Goal: Task Accomplishment & Management: Complete application form

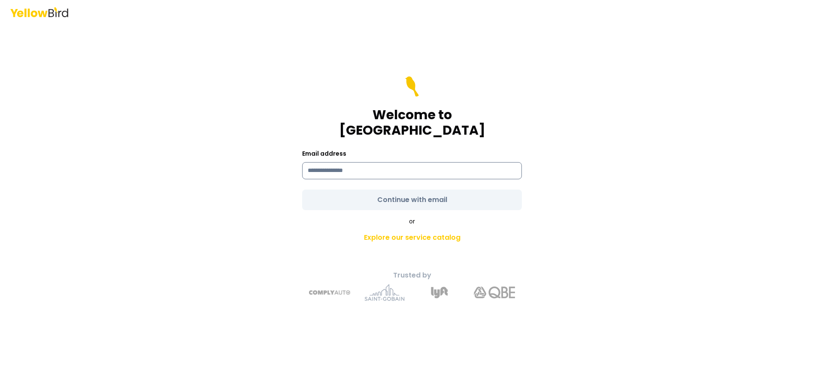
click at [348, 164] on input at bounding box center [412, 170] width 220 height 17
type input "**********"
click at [391, 190] on form "**********" at bounding box center [412, 143] width 220 height 134
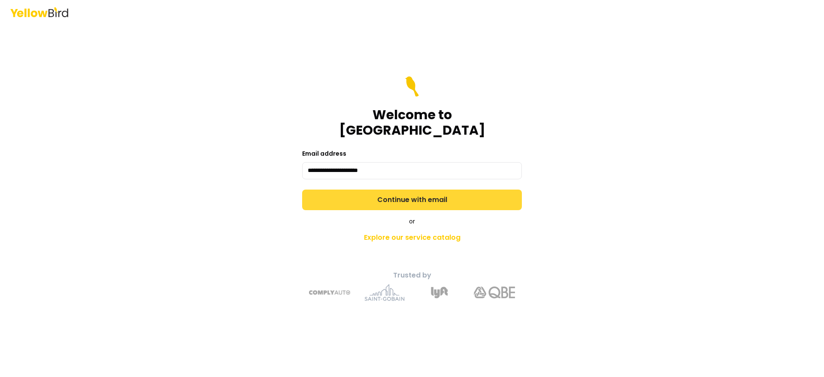
click at [393, 191] on button "Continue with email" at bounding box center [412, 200] width 220 height 21
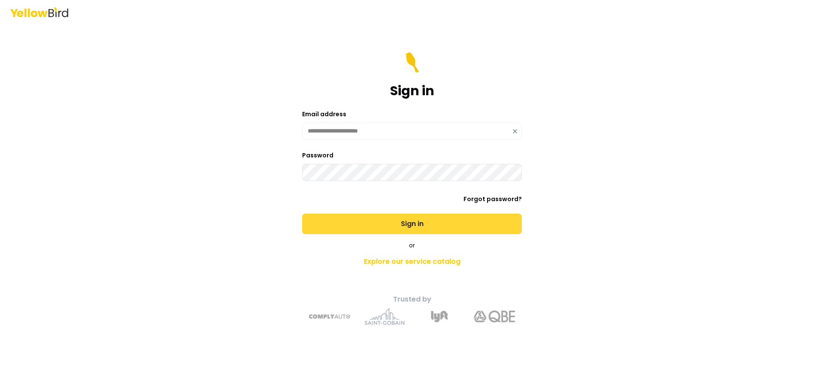
click at [409, 220] on button "Sign in" at bounding box center [412, 224] width 220 height 21
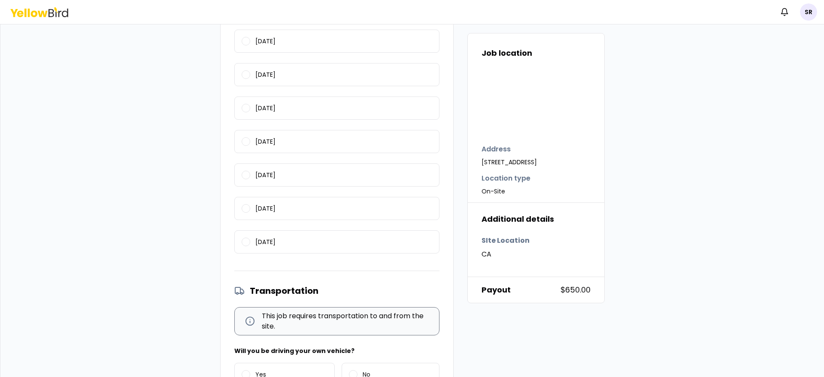
scroll to position [438, 0]
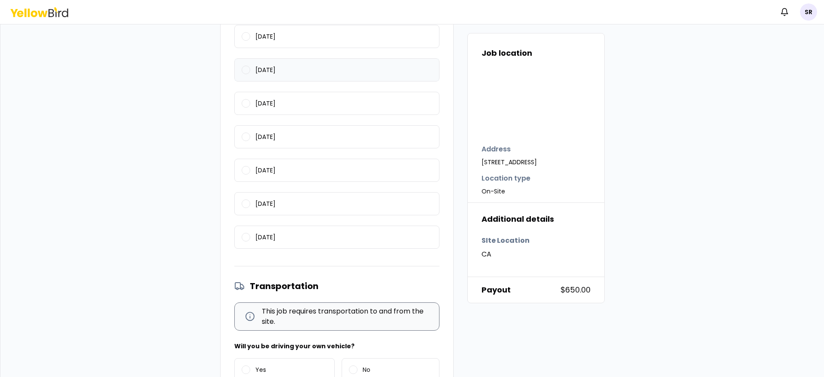
click at [242, 74] on button "[DATE]" at bounding box center [246, 70] width 9 height 9
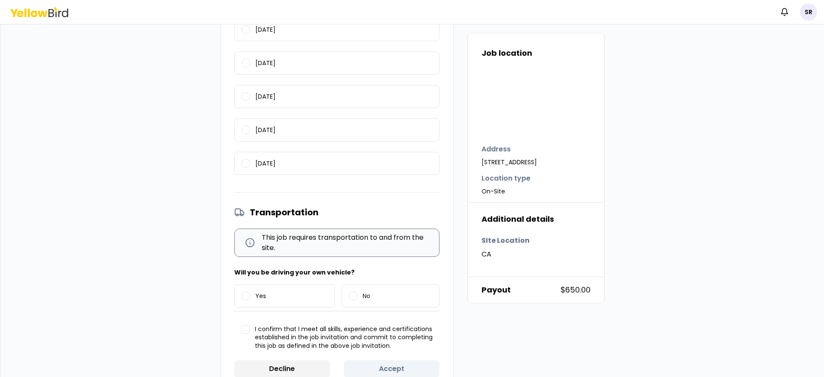
scroll to position [552, 0]
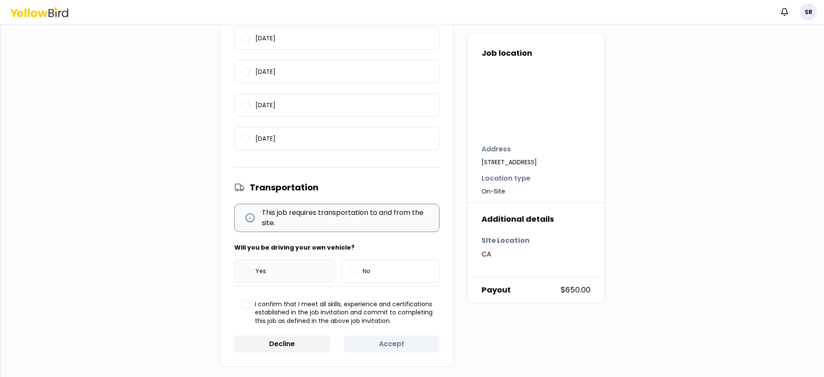
click at [245, 273] on button "Yes" at bounding box center [246, 271] width 9 height 9
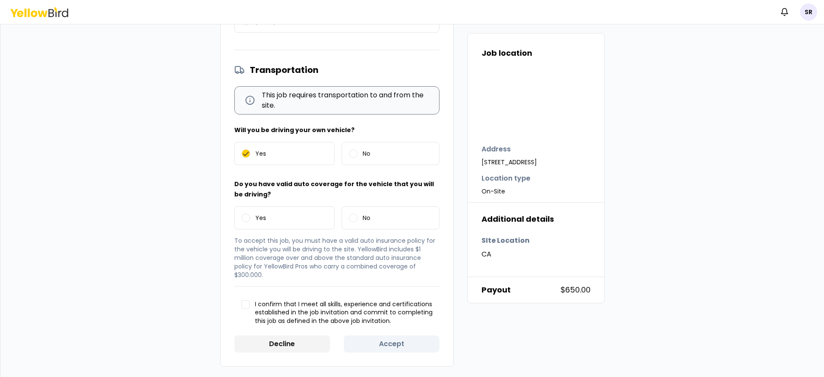
scroll to position [669, 0]
click at [245, 214] on label "Yes" at bounding box center [285, 218] width 100 height 22
click at [245, 214] on button "Yes" at bounding box center [246, 218] width 9 height 9
click at [241, 303] on button "I confirm that I meet all skills, experience and certifications established in …" at bounding box center [245, 304] width 9 height 9
click at [405, 339] on button "Accept" at bounding box center [392, 343] width 96 height 17
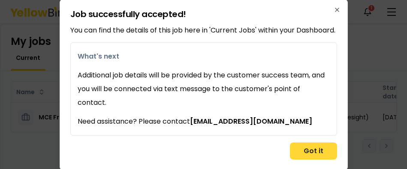
click at [308, 155] on button "Got it" at bounding box center [313, 151] width 47 height 17
